Goal: Check status: Check status

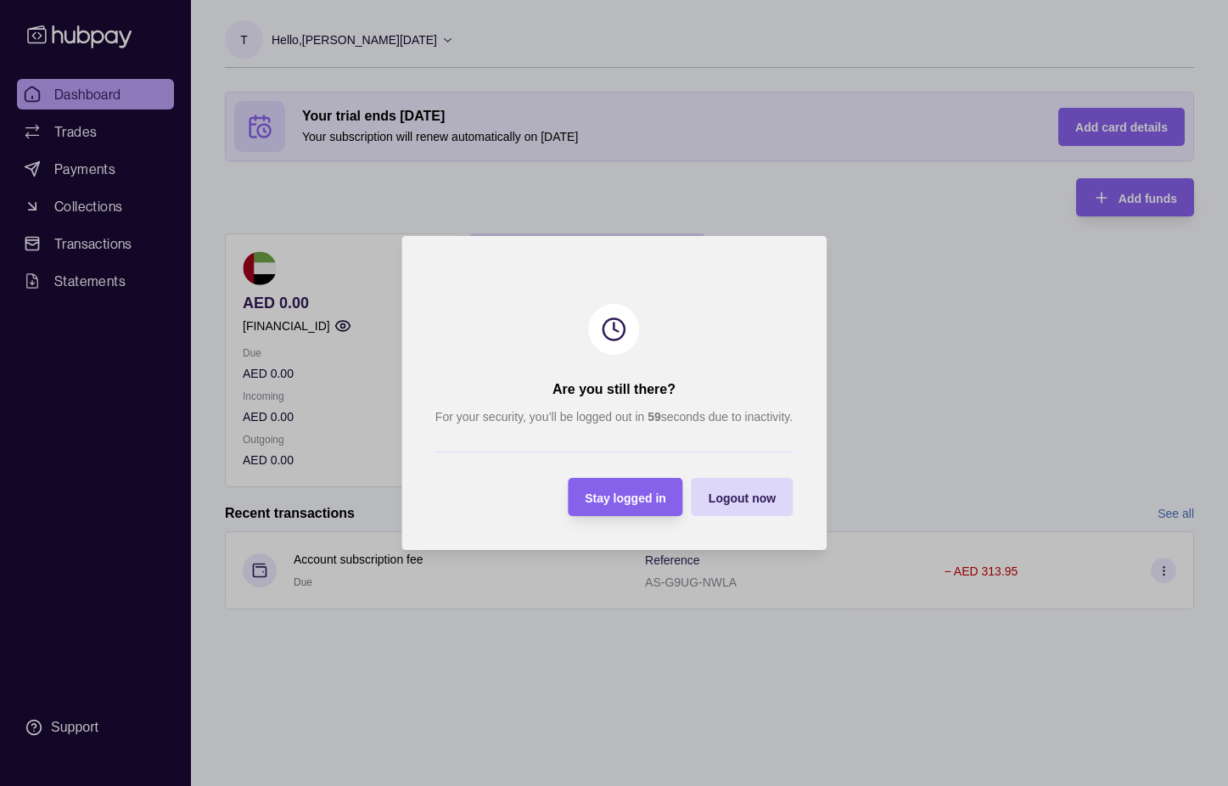
click at [631, 504] on span "Stay logged in" at bounding box center [625, 498] width 81 height 14
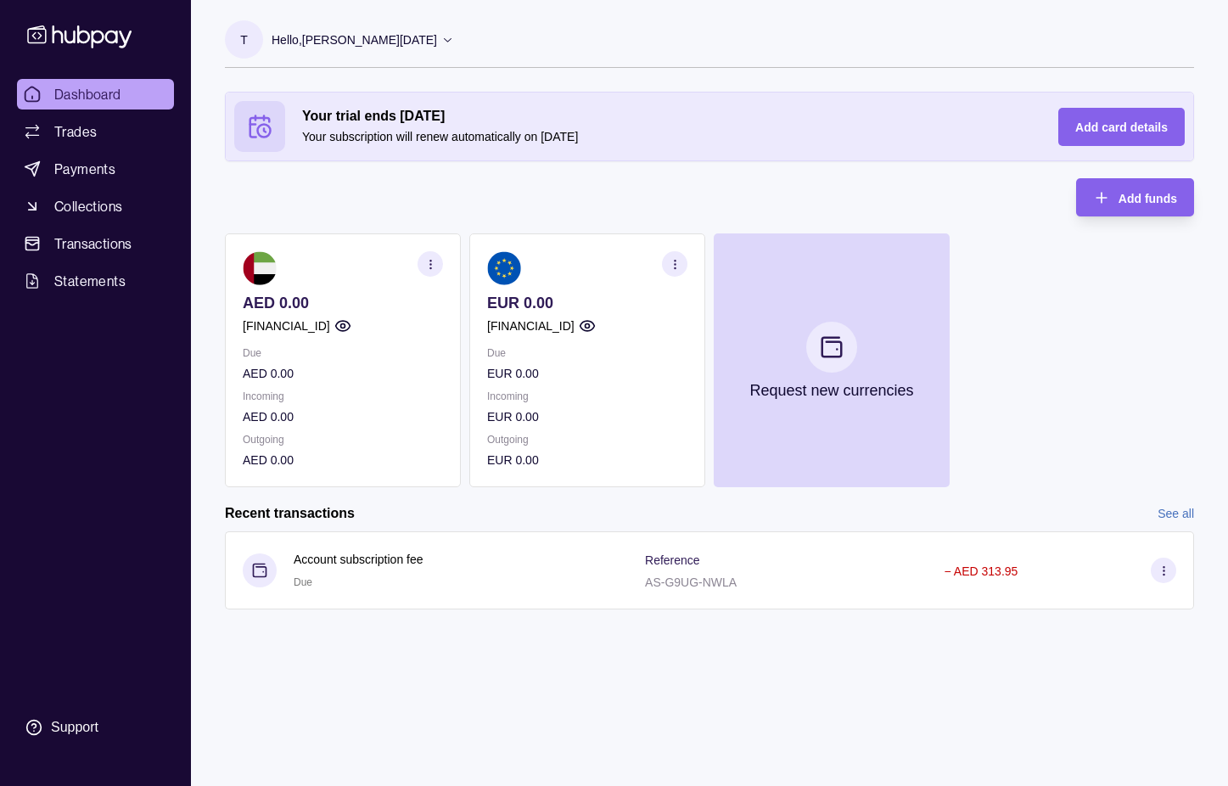
click at [677, 262] on icon "button" at bounding box center [675, 264] width 13 height 13
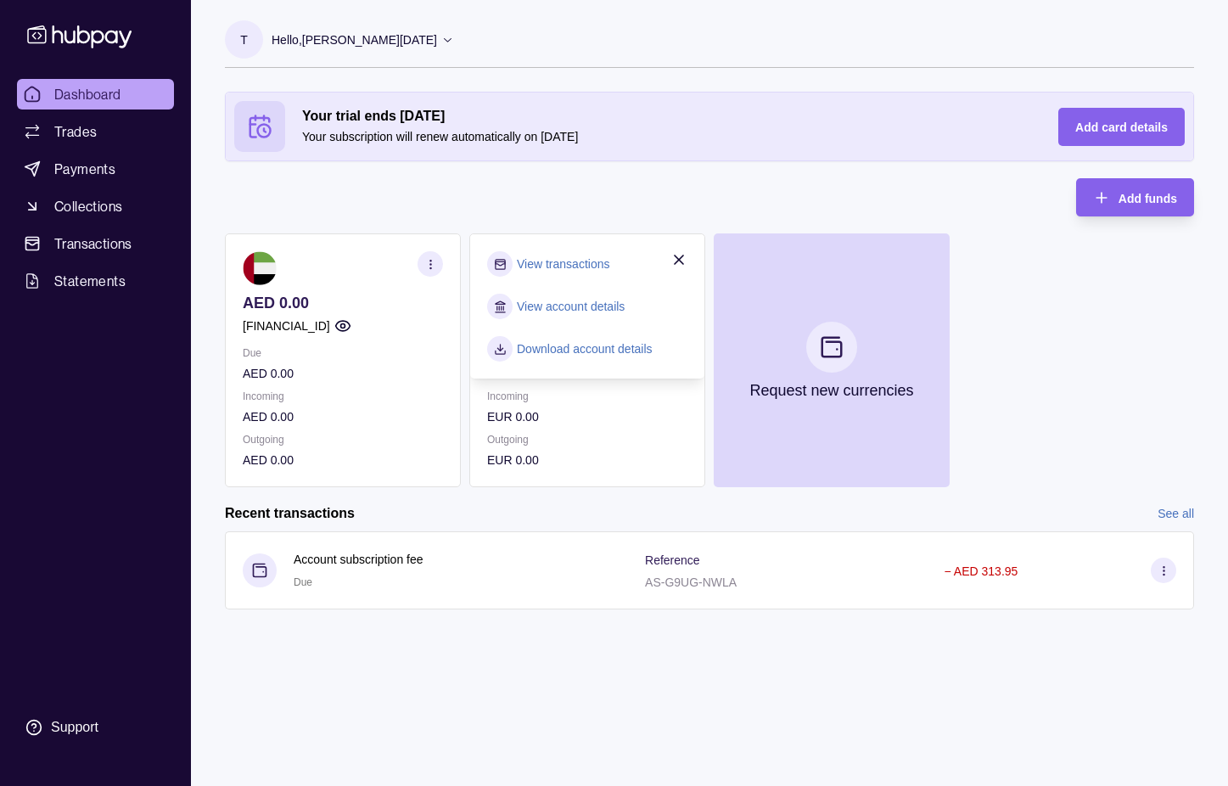
click at [618, 304] on link "View account details" at bounding box center [571, 306] width 108 height 19
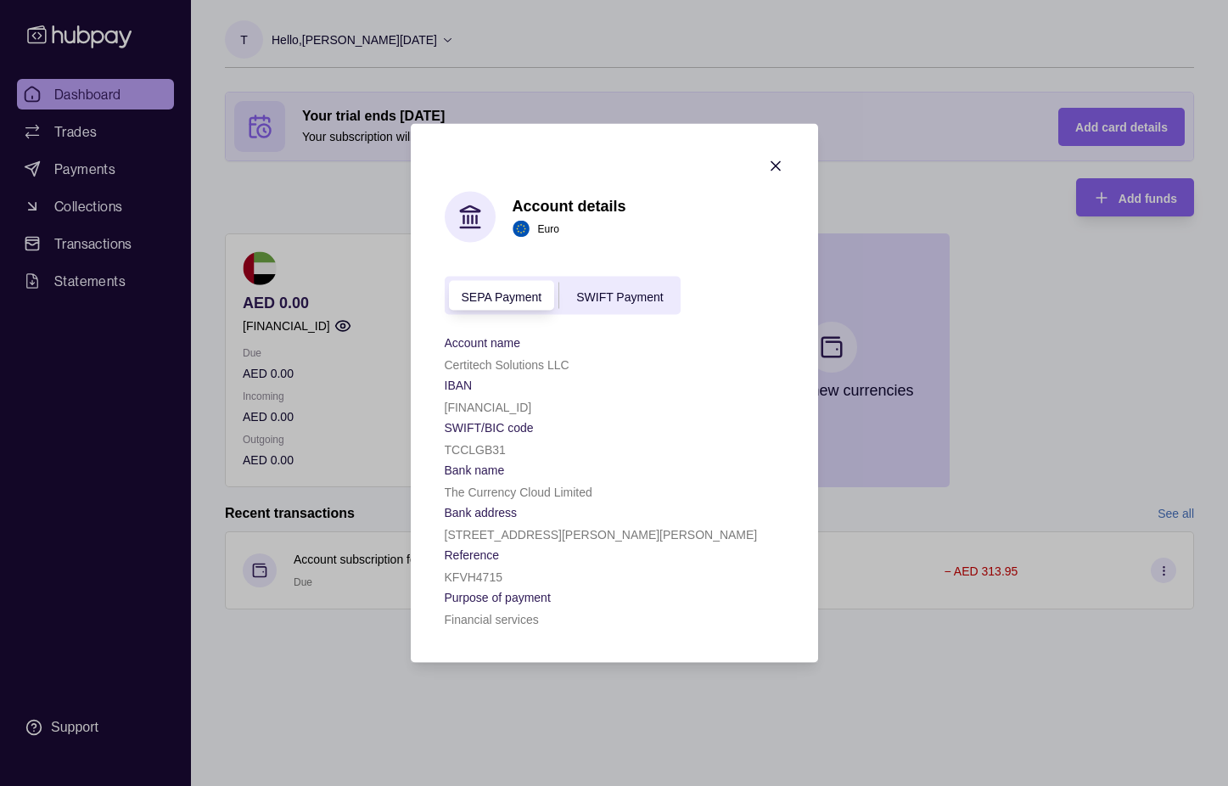
click at [640, 287] on div "SWIFT Payment" at bounding box center [619, 295] width 120 height 20
click at [505, 290] on span "SEPA Payment" at bounding box center [502, 296] width 81 height 14
click at [607, 292] on span "SWIFT Payment" at bounding box center [619, 296] width 87 height 14
click at [514, 290] on span "SEPA Payment" at bounding box center [502, 296] width 81 height 14
click at [638, 289] on span "SWIFT Payment" at bounding box center [619, 296] width 87 height 14
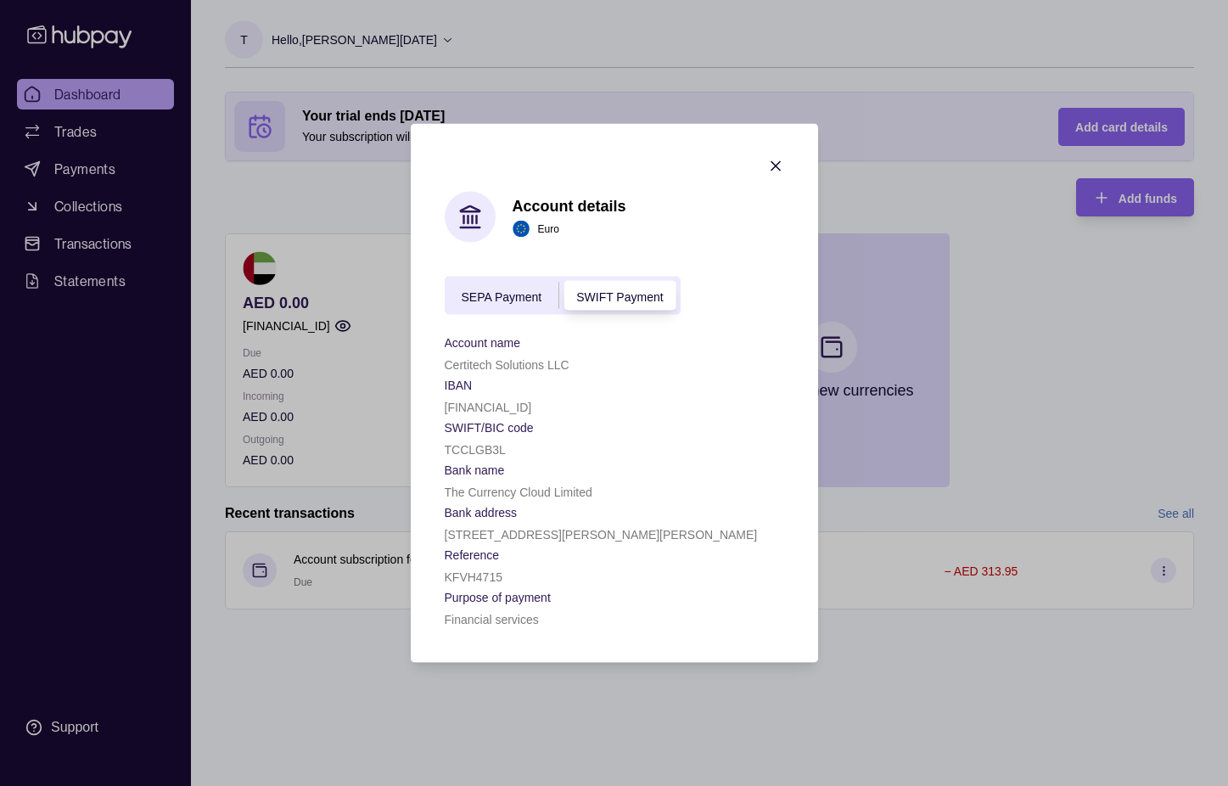
click at [528, 298] on span "SEPA Payment" at bounding box center [502, 296] width 81 height 14
click at [773, 163] on icon "button" at bounding box center [775, 166] width 8 height 8
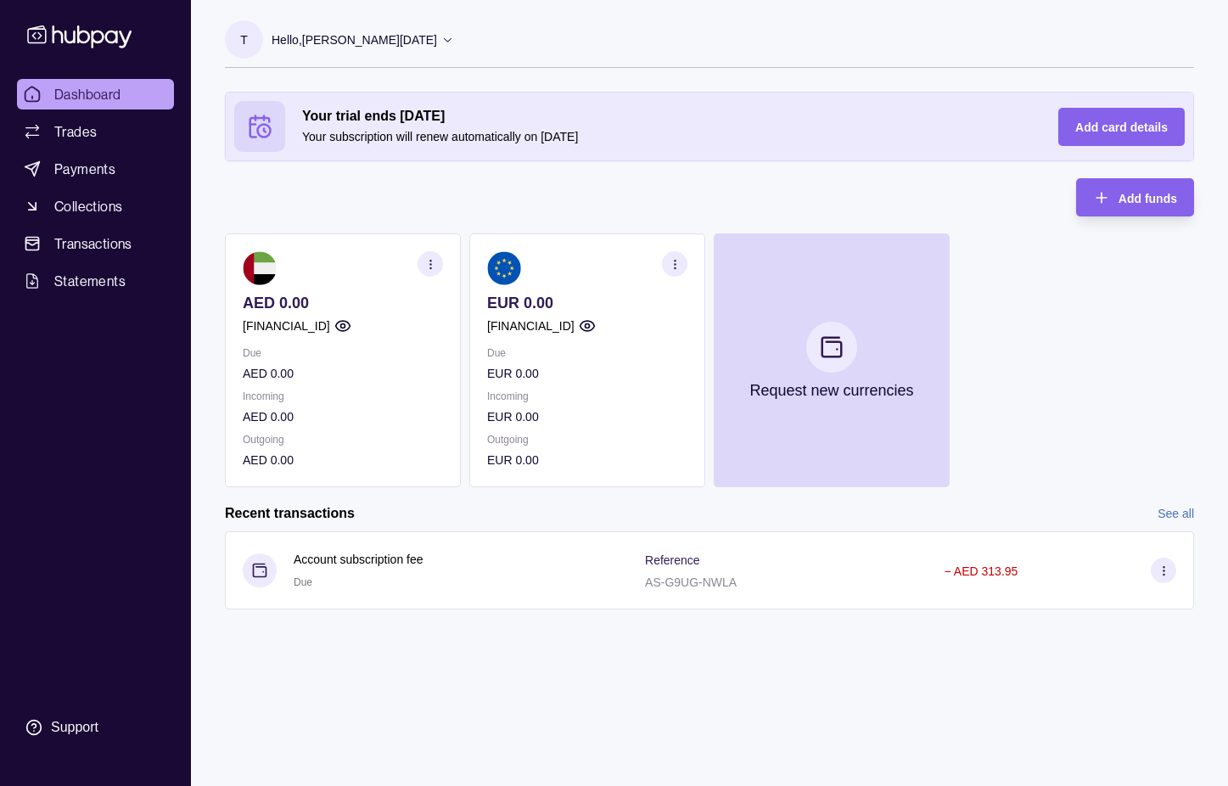
click at [1045, 244] on div "AED 0.00 AE780960000536060002937 Due AED 0.00 Incoming AED 0.00 Outgoing AED 0.…" at bounding box center [709, 360] width 969 height 254
